Goal: Task Accomplishment & Management: Manage account settings

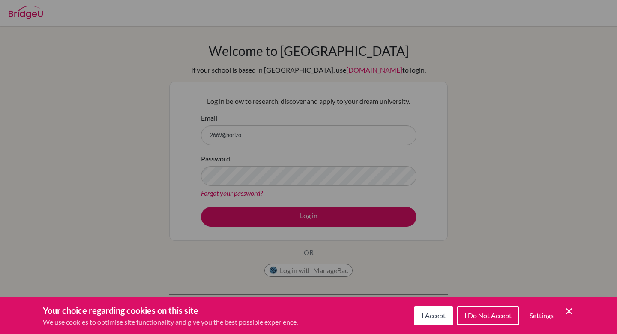
click at [572, 310] on icon "Cookie Control Close Icon" at bounding box center [569, 311] width 10 height 10
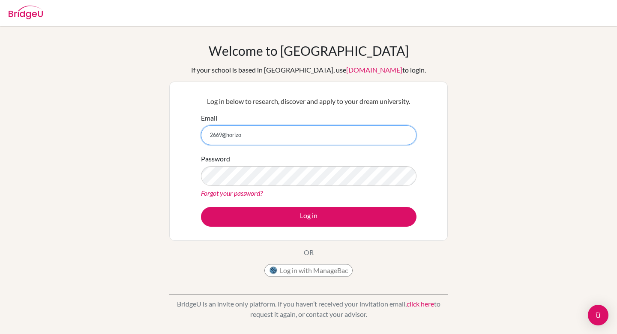
click at [260, 132] on input "2669@horizo" at bounding box center [309, 135] width 216 height 20
type input "[EMAIL_ADDRESS][DOMAIN_NAME]"
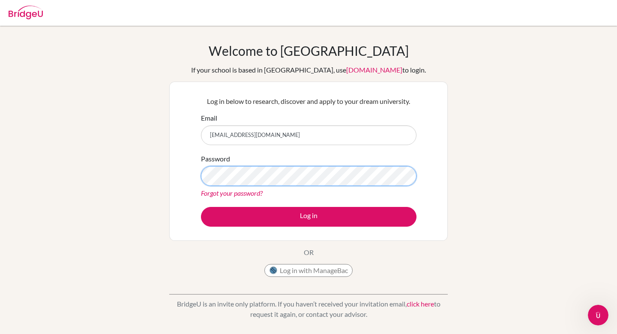
click at [201, 207] on button "Log in" at bounding box center [309, 217] width 216 height 20
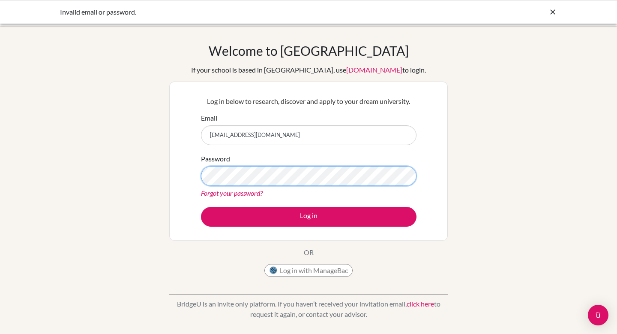
click at [201, 207] on button "Log in" at bounding box center [309, 217] width 216 height 20
click at [313, 272] on button "Log in with ManageBac" at bounding box center [309, 270] width 88 height 13
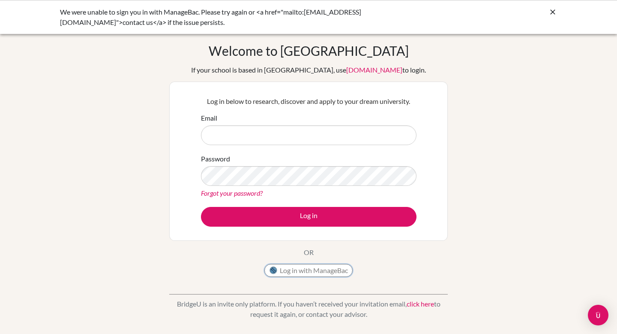
click at [313, 272] on button "Log in with ManageBac" at bounding box center [309, 270] width 88 height 13
click at [261, 128] on input "Email" at bounding box center [309, 135] width 216 height 20
type input "[EMAIL_ADDRESS][DOMAIN_NAME]"
click at [201, 207] on button "Log in" at bounding box center [309, 217] width 216 height 20
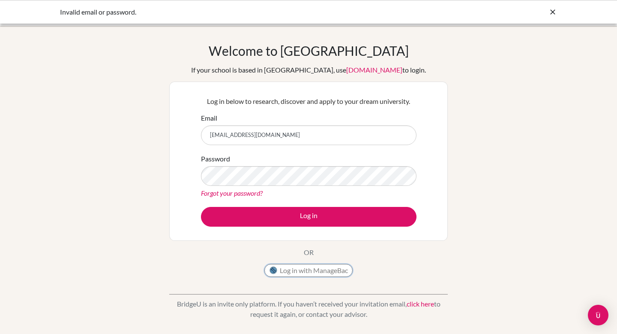
click at [291, 274] on button "Log in with ManageBac" at bounding box center [309, 270] width 88 height 13
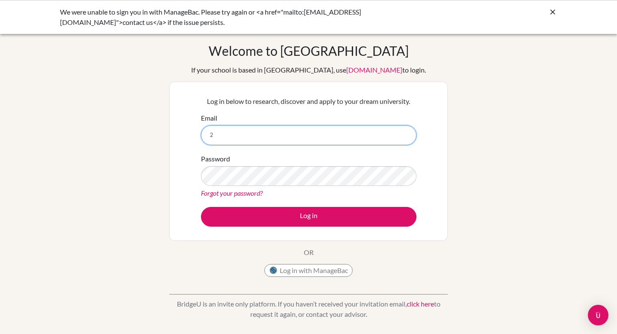
type input "[EMAIL_ADDRESS][DOMAIN_NAME]"
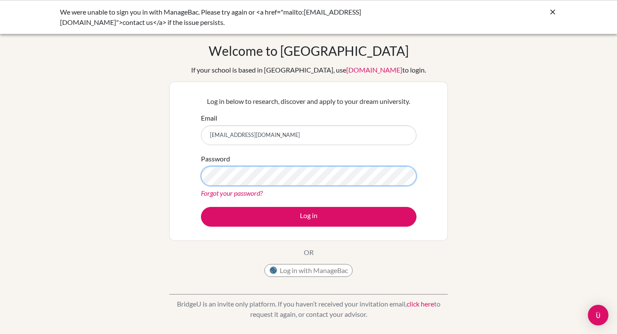
click at [201, 207] on button "Log in" at bounding box center [309, 217] width 216 height 20
